Goal: Communication & Community: Answer question/provide support

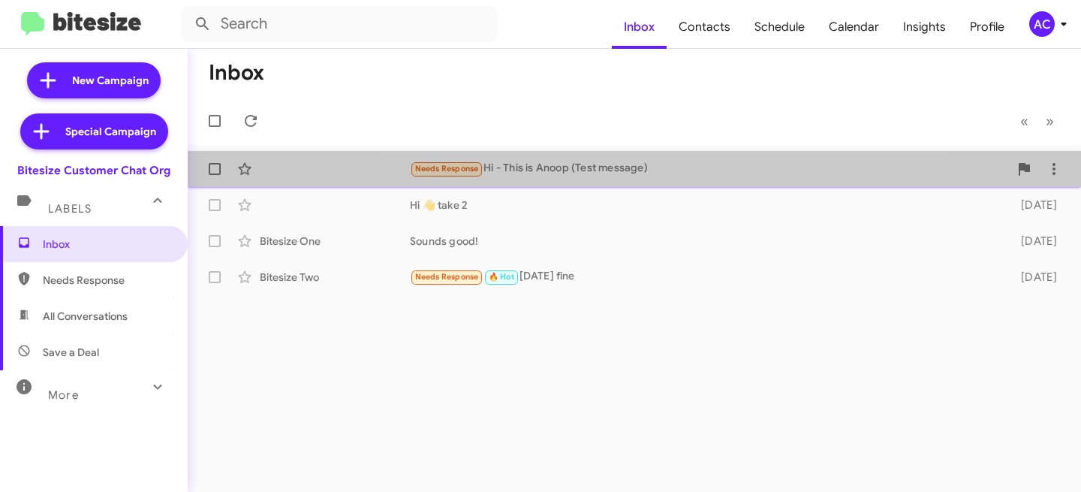
click at [634, 172] on div "Needs Response Hi - This is Anoop (Test message)" at bounding box center [709, 168] width 599 height 17
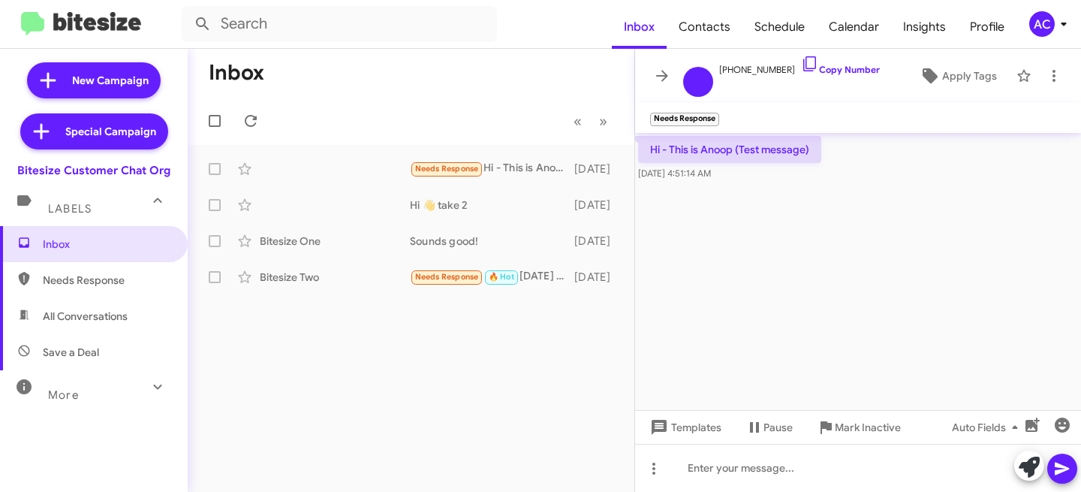
click at [86, 384] on div "More" at bounding box center [79, 389] width 134 height 28
click at [111, 402] on div "More" at bounding box center [79, 395] width 134 height 28
click at [668, 74] on icon at bounding box center [662, 76] width 18 height 18
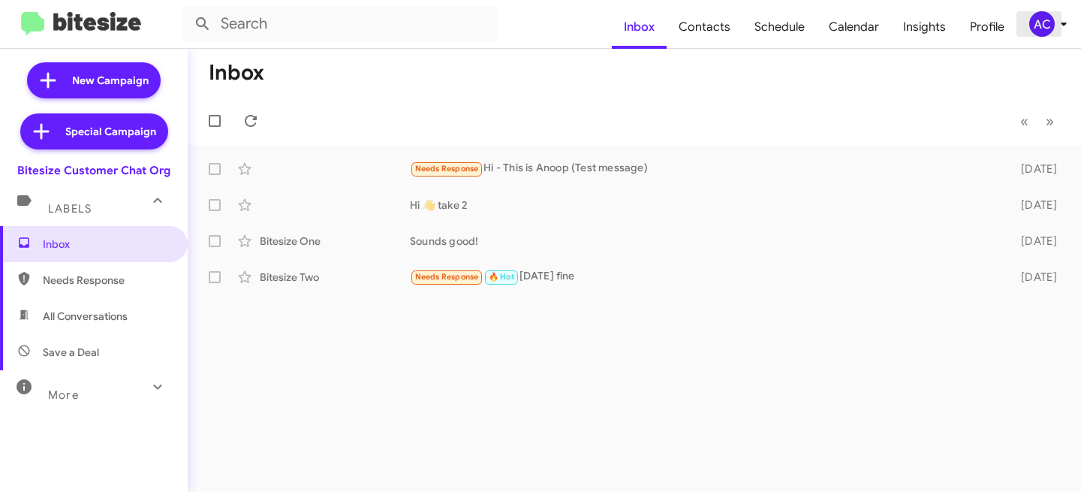
click at [1045, 14] on div "AC" at bounding box center [1042, 24] width 26 height 26
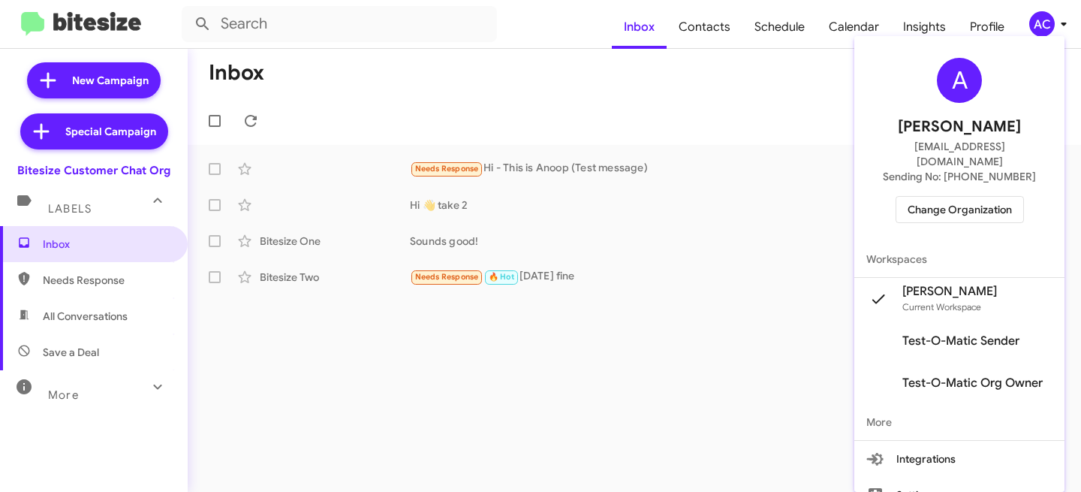
scroll to position [3, 0]
click at [926, 196] on span "Change Organization" at bounding box center [960, 209] width 104 height 26
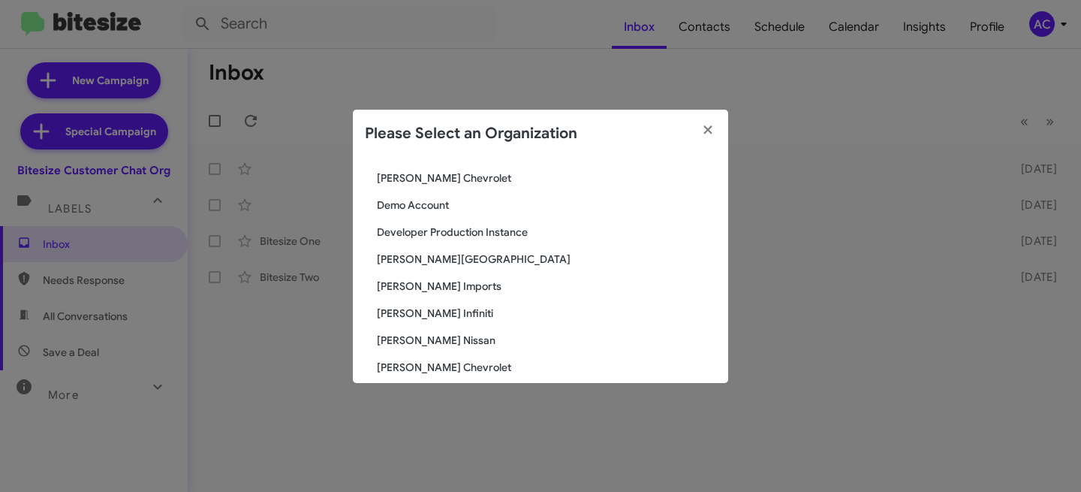
scroll to position [763, 0]
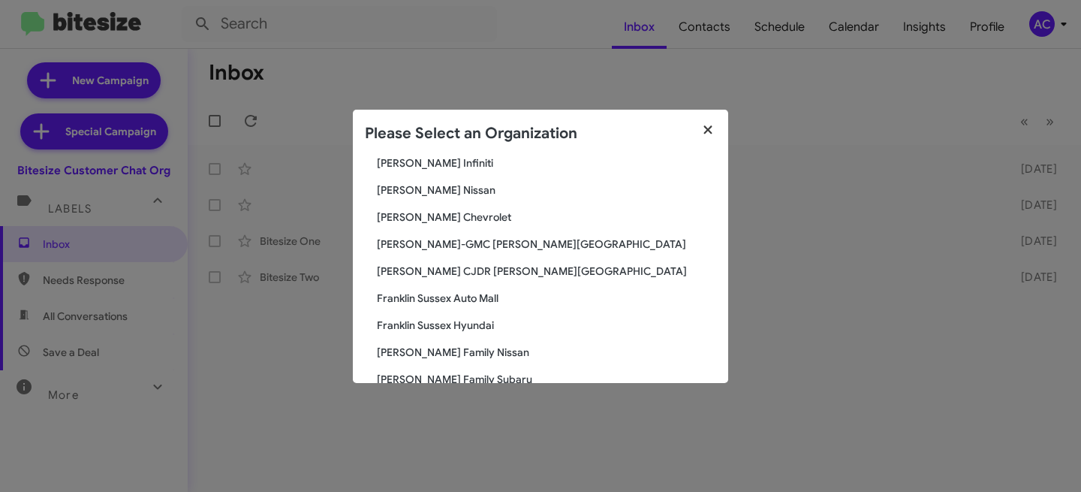
click at [710, 129] on icon "button" at bounding box center [708, 130] width 17 height 14
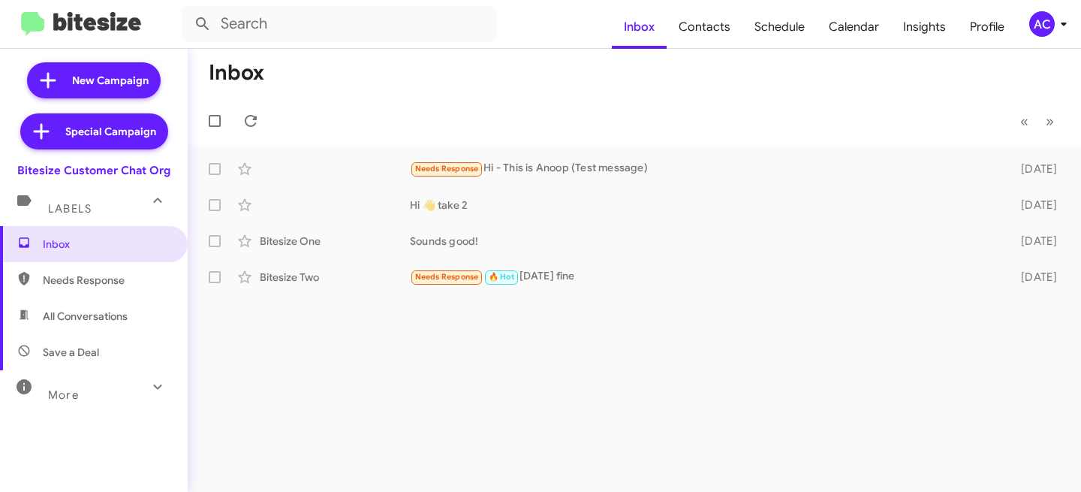
scroll to position [47, 0]
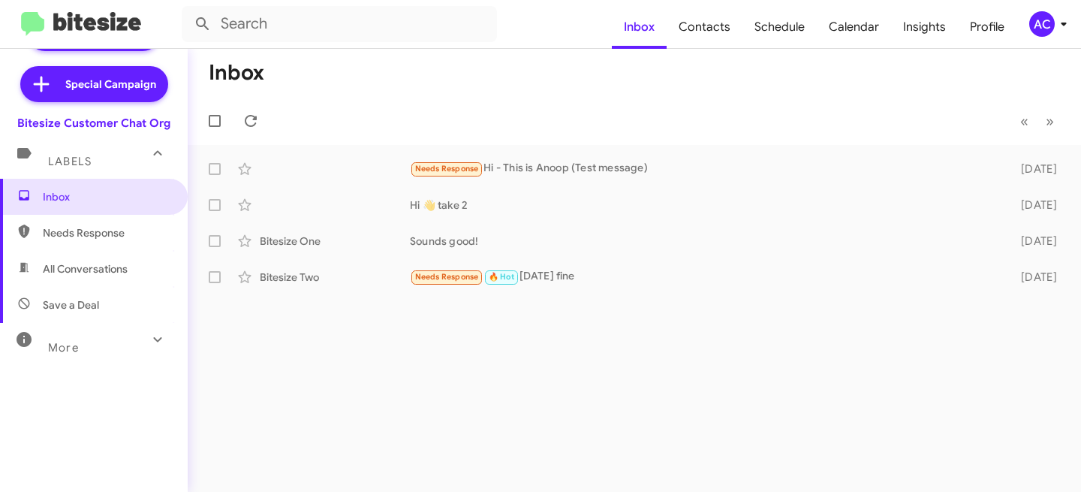
click at [146, 344] on mat-icon at bounding box center [158, 339] width 24 height 24
click at [146, 344] on mat-icon at bounding box center [158, 345] width 24 height 24
